Goal: Information Seeking & Learning: Learn about a topic

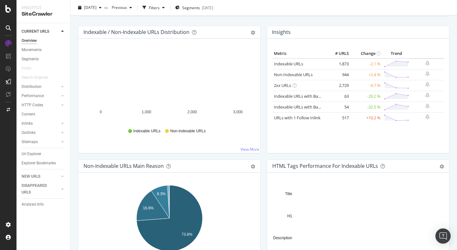
scroll to position [69, 0]
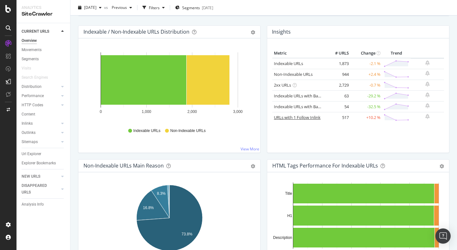
click at [311, 118] on link "URLs with 1 Follow Inlink" at bounding box center [297, 117] width 47 height 6
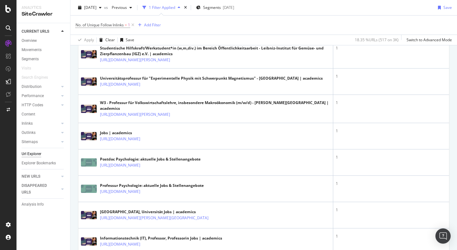
scroll to position [636, 0]
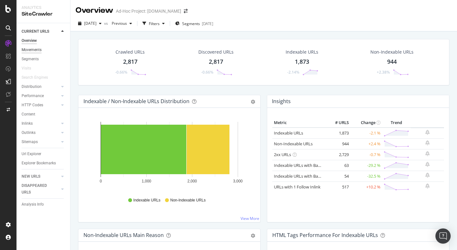
click at [38, 50] on div "Movements" at bounding box center [32, 50] width 20 height 7
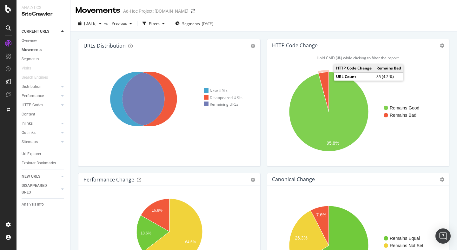
click at [326, 77] on icon "A chart." at bounding box center [323, 92] width 10 height 40
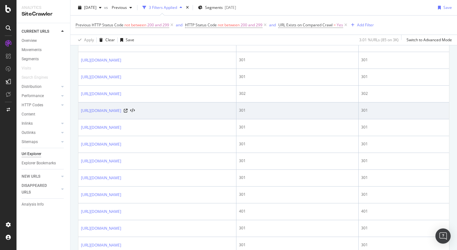
scroll to position [177, 0]
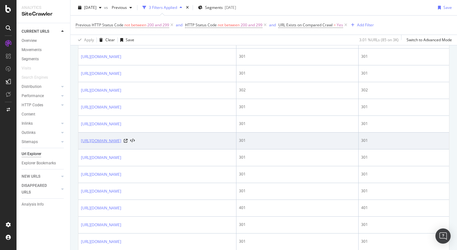
click at [121, 144] on link "[URL][DOMAIN_NAME]" at bounding box center [101, 141] width 40 height 6
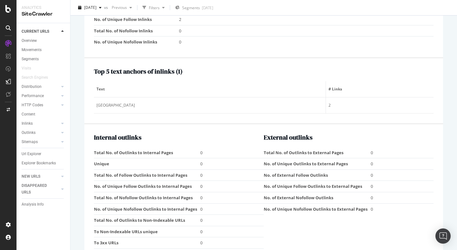
scroll to position [667, 0]
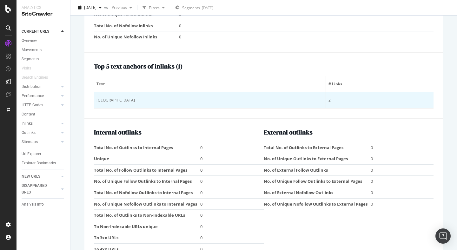
click at [114, 101] on div "[GEOGRAPHIC_DATA]" at bounding box center [209, 100] width 226 height 6
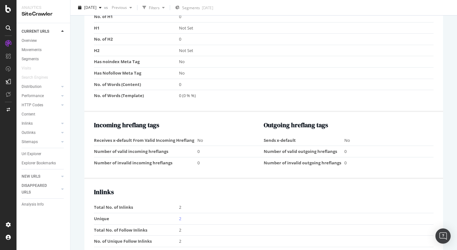
scroll to position [439, 0]
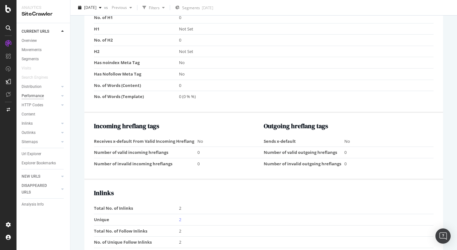
click at [38, 94] on div "Performance" at bounding box center [33, 96] width 22 height 7
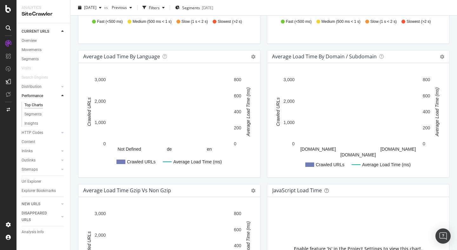
scroll to position [321, 0]
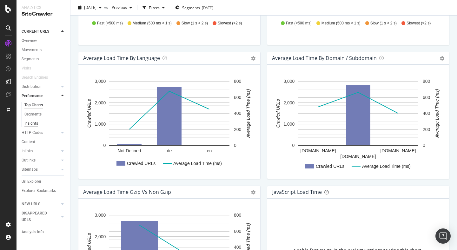
click at [33, 123] on div "Insights" at bounding box center [31, 123] width 14 height 7
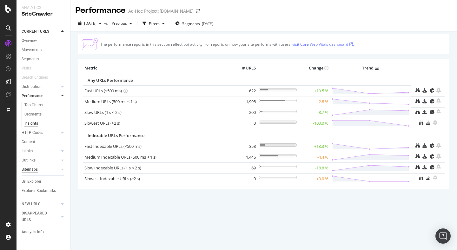
click at [32, 170] on div "Sitemaps" at bounding box center [30, 169] width 16 height 7
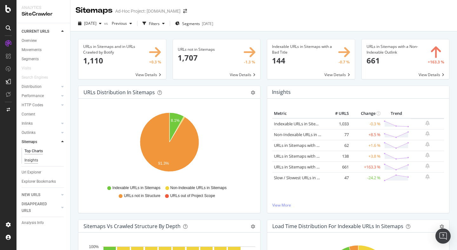
click at [36, 161] on div "Insights" at bounding box center [31, 160] width 14 height 7
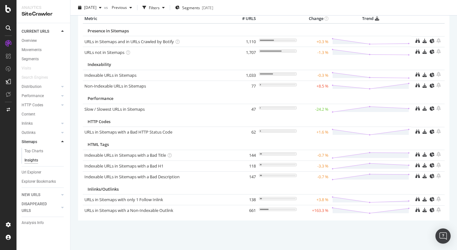
scroll to position [31, 0]
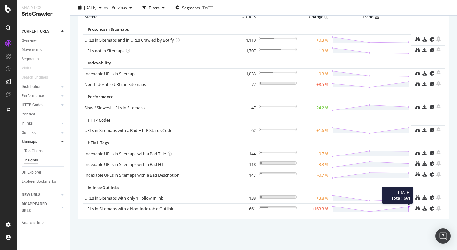
click at [409, 205] on icon at bounding box center [370, 208] width 78 height 7
click at [409, 208] on icon at bounding box center [370, 208] width 78 height 7
click at [97, 210] on link "URLs in Sitemaps with a Non-Indexable Outlink" at bounding box center [128, 209] width 89 height 6
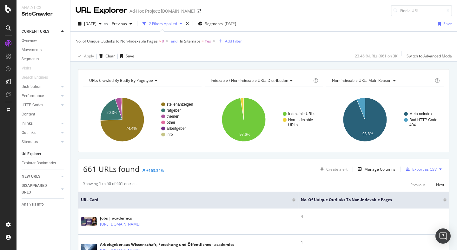
click at [237, 60] on div "Apply Clear Save 23.46 % URLs ( 661 on 3K ) Switch to Advanced Mode" at bounding box center [263, 56] width 386 height 10
